Goal: Contribute content: Contribute content

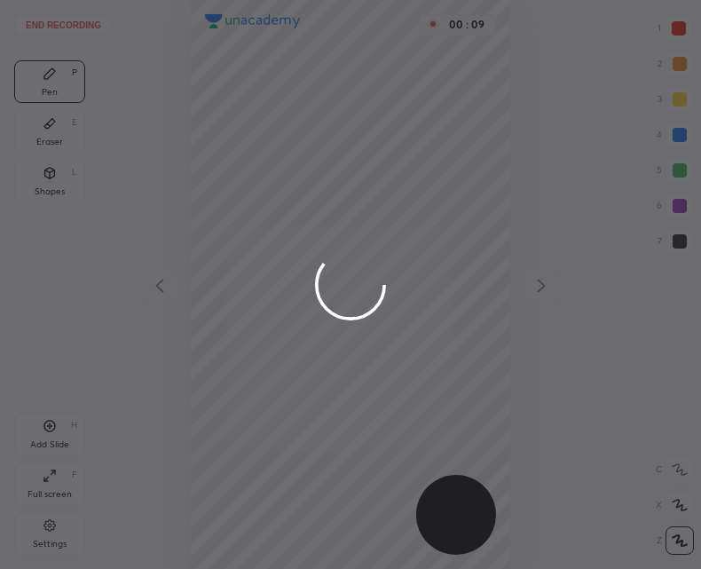
scroll to position [569, 417]
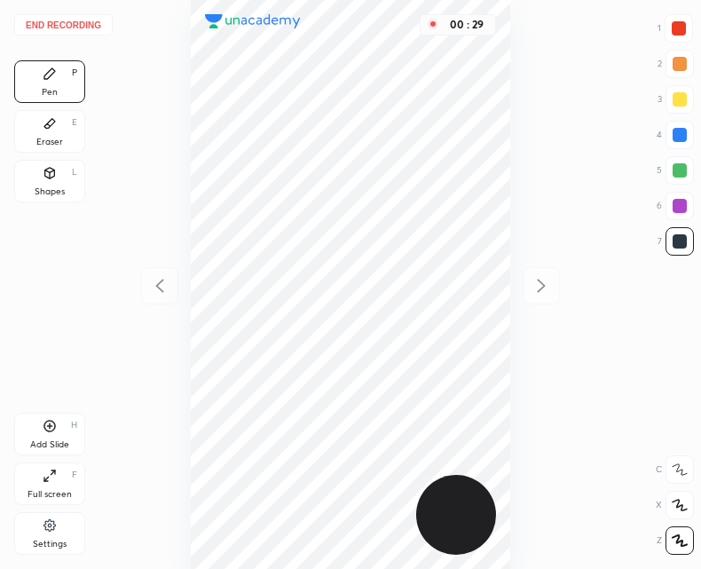
click at [45, 428] on icon at bounding box center [50, 426] width 12 height 12
click at [169, 280] on icon at bounding box center [159, 285] width 21 height 21
click at [45, 433] on div "Add Slide H" at bounding box center [49, 433] width 71 height 43
click at [161, 287] on icon at bounding box center [159, 285] width 21 height 21
click at [533, 290] on icon at bounding box center [540, 285] width 21 height 21
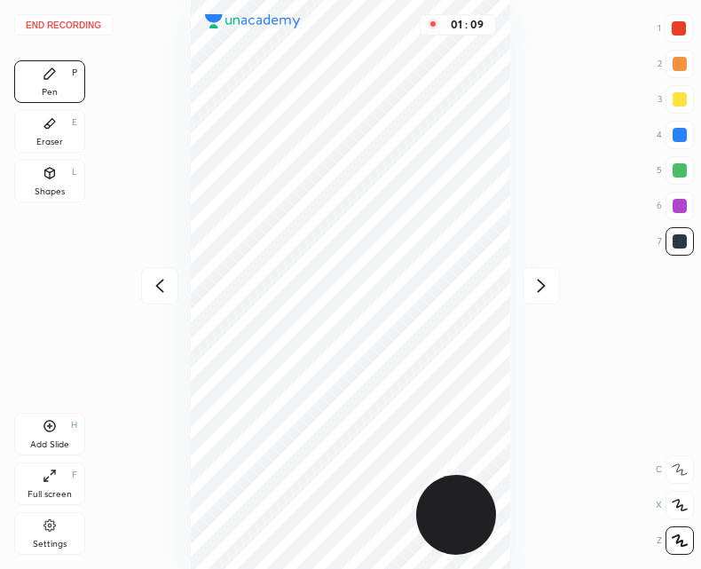
click at [535, 285] on icon at bounding box center [540, 285] width 21 height 21
click at [168, 272] on div at bounding box center [159, 285] width 37 height 37
click at [161, 282] on icon at bounding box center [159, 285] width 21 height 21
click at [50, 436] on div "Add Slide H" at bounding box center [49, 433] width 71 height 43
click at [49, 430] on icon at bounding box center [50, 426] width 14 height 14
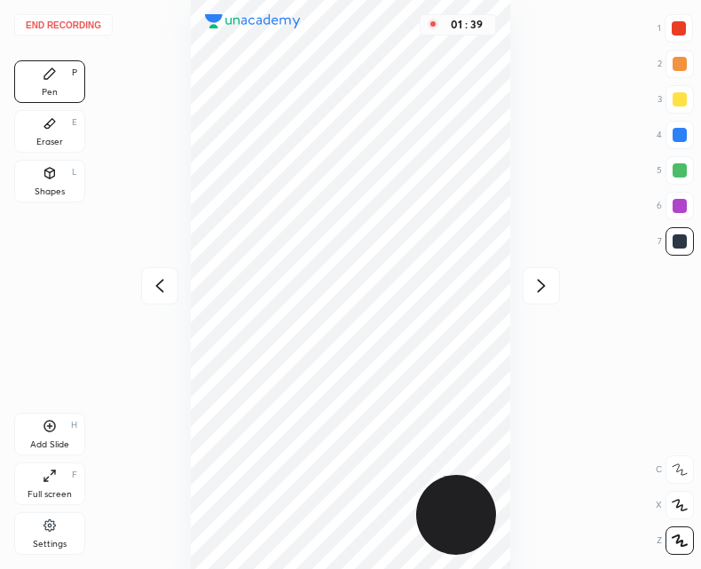
click at [156, 292] on icon at bounding box center [159, 285] width 21 height 21
click at [41, 431] on div "Add Slide H" at bounding box center [49, 433] width 71 height 43
click at [159, 289] on icon at bounding box center [159, 285] width 21 height 21
click at [80, 28] on button "End recording" at bounding box center [63, 24] width 98 height 21
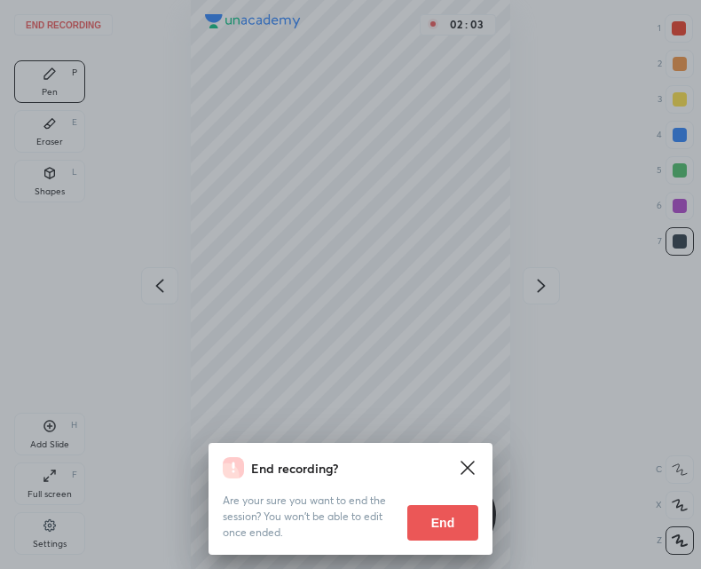
click at [430, 522] on button "End" at bounding box center [442, 522] width 71 height 35
